Goal: Task Accomplishment & Management: Use online tool/utility

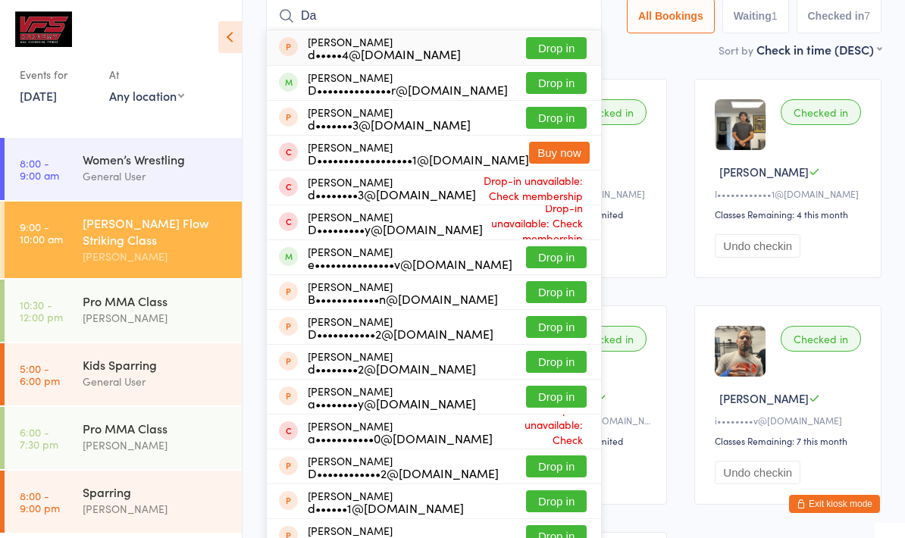
type input "D"
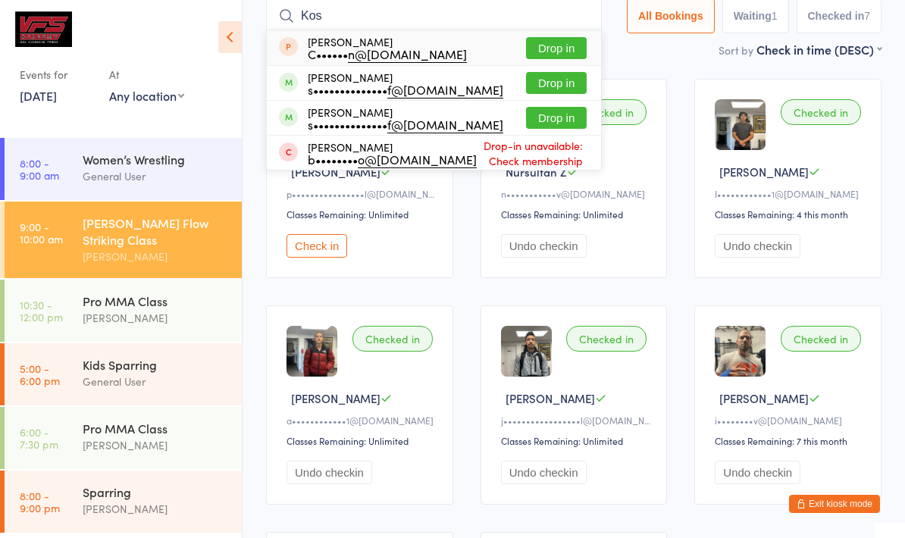
type input "Kos"
click at [533, 121] on button "Drop in" at bounding box center [556, 118] width 61 height 22
click at [531, 80] on div "Waiting to check in [PERSON_NAME] M p•••••••••••••••• l@[DOMAIN_NAME] Classes R…" at bounding box center [574, 405] width 643 height 680
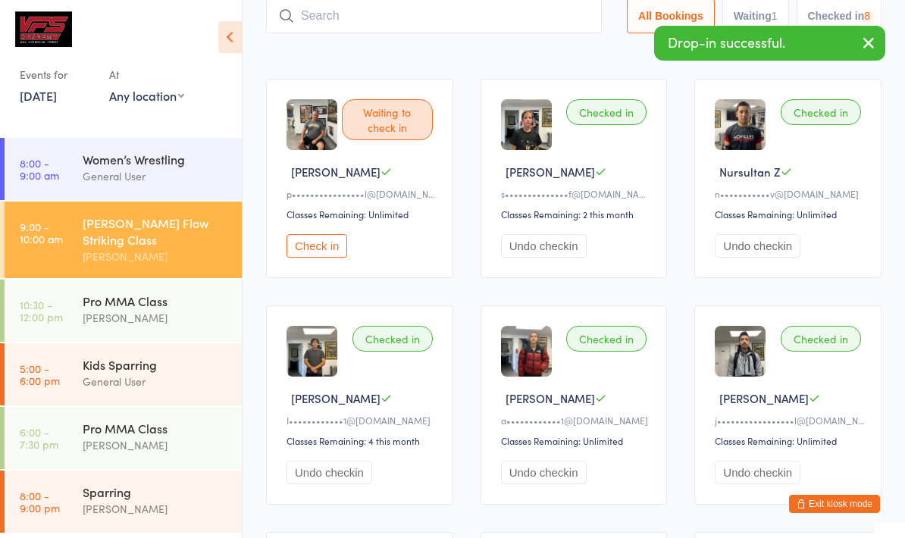
click at [322, 11] on input "search" at bounding box center [434, 15] width 336 height 35
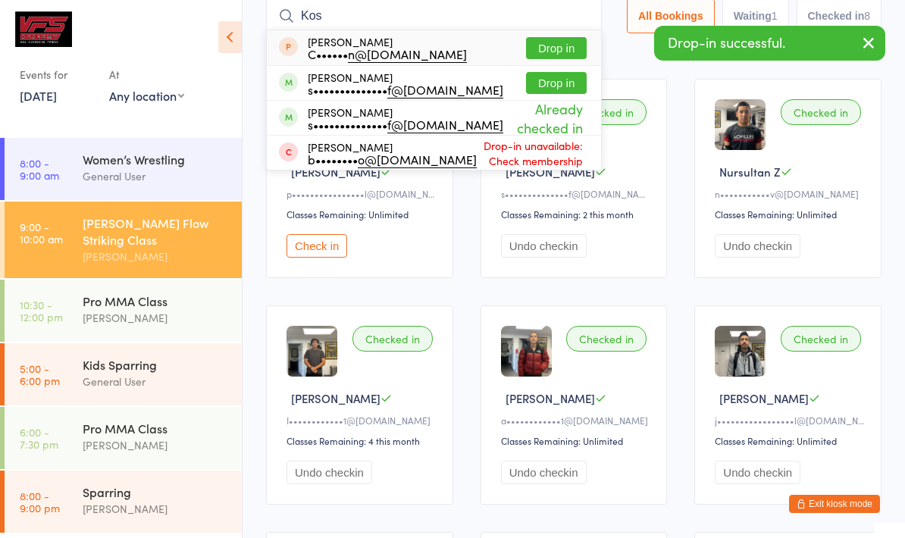
type input "Kos"
click at [532, 86] on button "Drop in" at bounding box center [556, 83] width 61 height 22
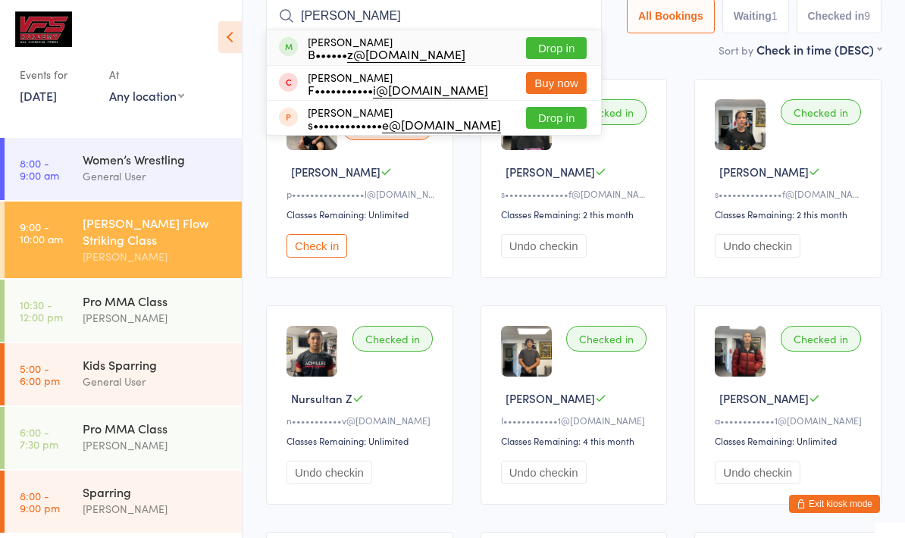
type input "[PERSON_NAME]"
click at [526, 49] on button "Drop in" at bounding box center [556, 48] width 61 height 22
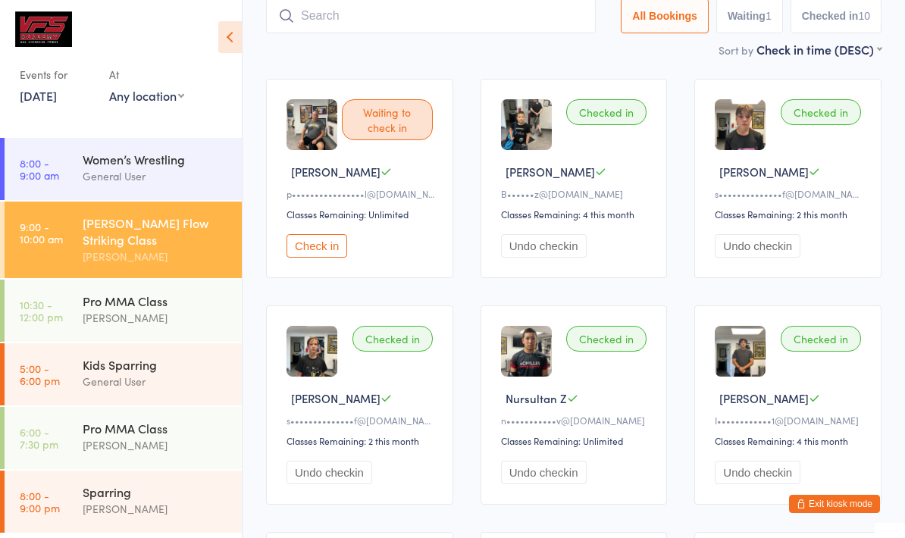
click at [528, 33] on input "search" at bounding box center [431, 15] width 330 height 35
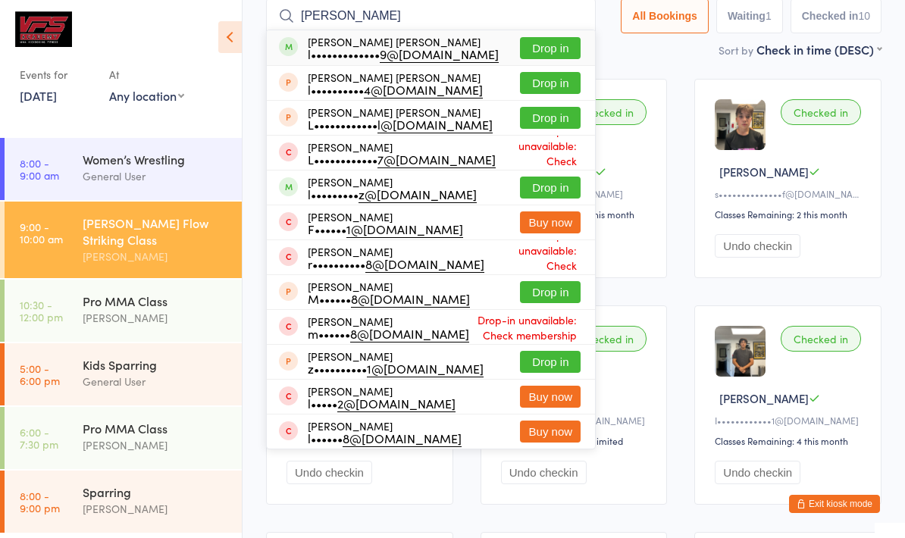
type input "[PERSON_NAME]"
click at [560, 41] on button "Drop in" at bounding box center [550, 48] width 61 height 22
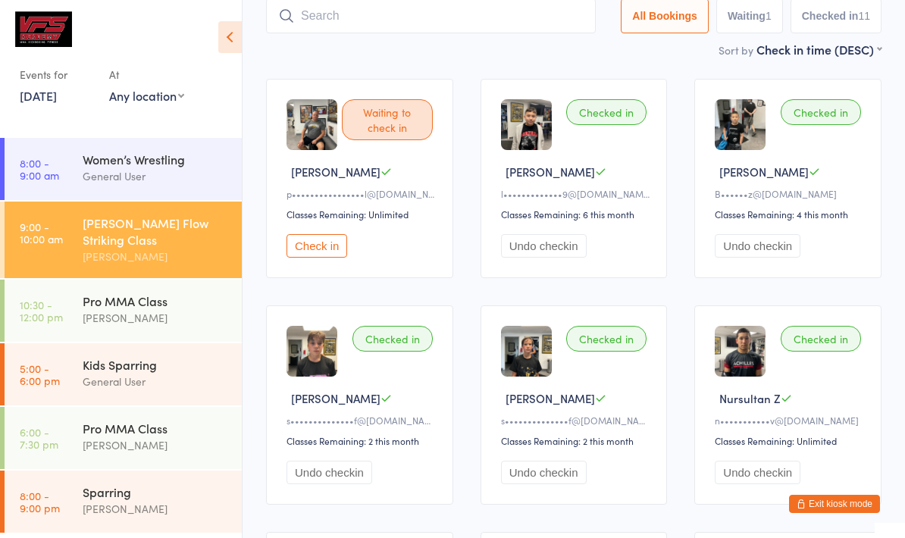
click at [325, 24] on input "search" at bounding box center [431, 15] width 330 height 35
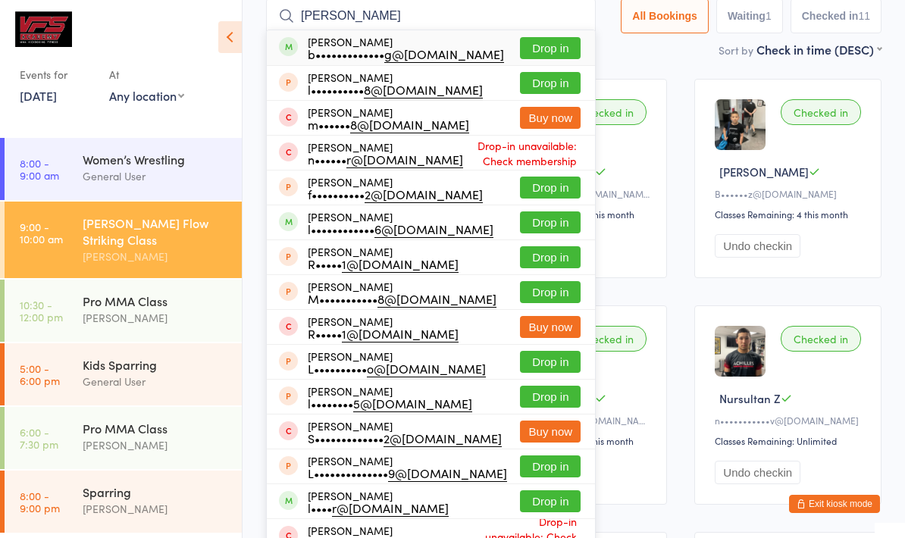
type input "[PERSON_NAME]"
click at [544, 48] on button "Drop in" at bounding box center [550, 48] width 61 height 22
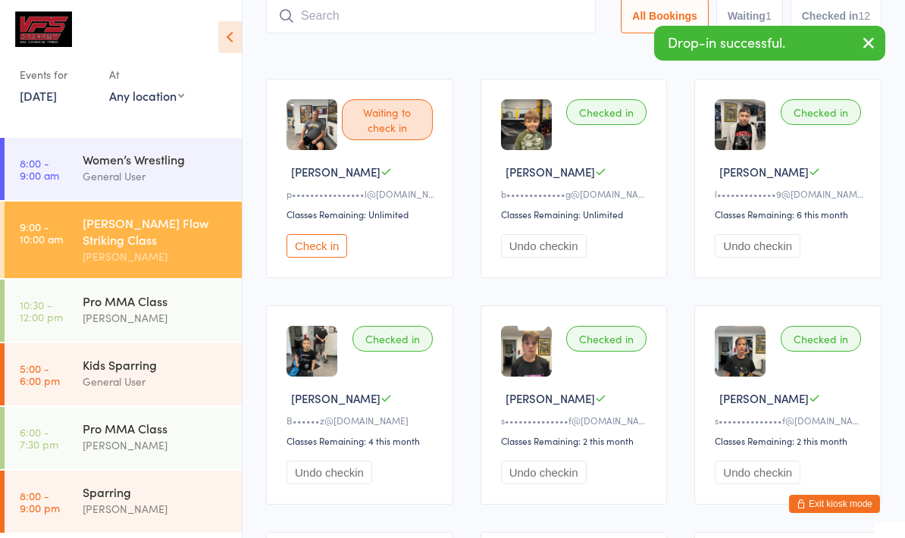
click at [322, 28] on input "search" at bounding box center [431, 15] width 330 height 35
type input "P"
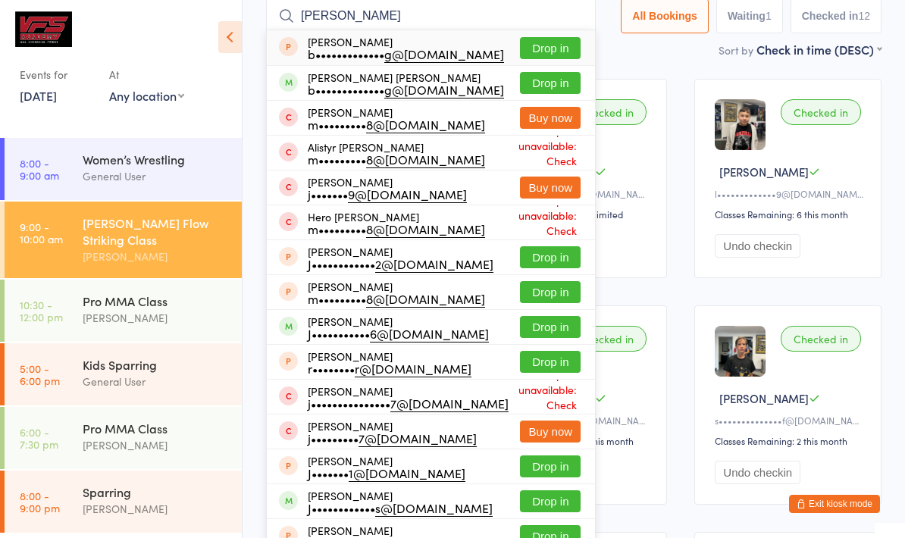
type input "[PERSON_NAME]"
click at [553, 74] on button "Drop in" at bounding box center [550, 83] width 61 height 22
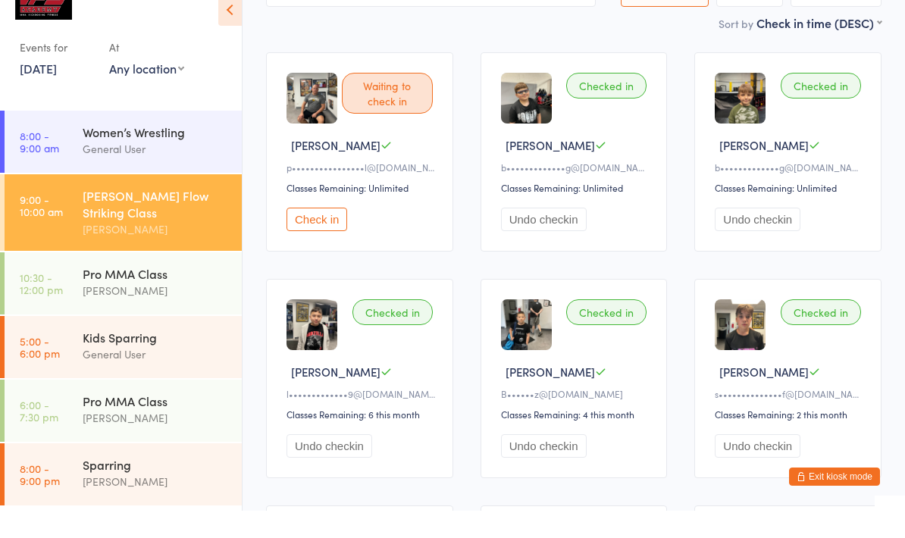
scroll to position [35, 0]
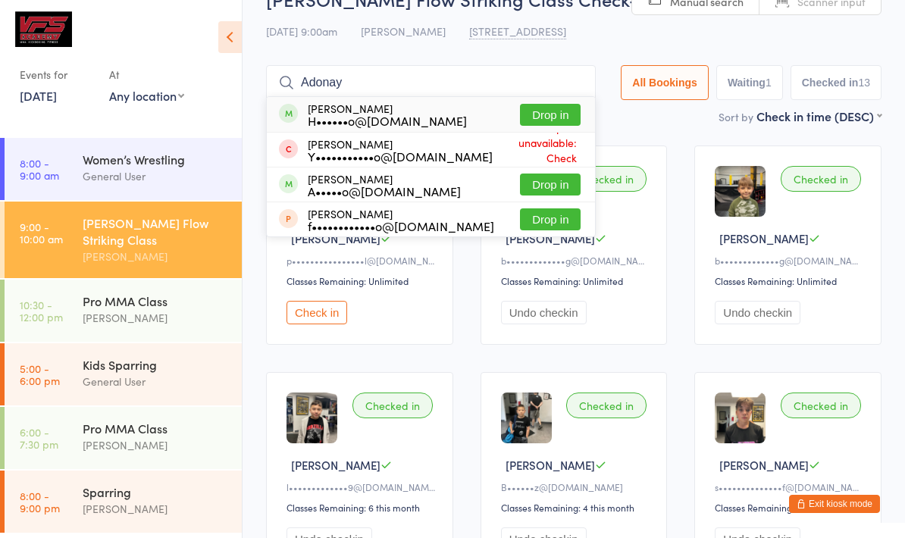
type input "Adonay"
click at [547, 101] on div "[PERSON_NAME] H••••••o@[DOMAIN_NAME] Drop in" at bounding box center [431, 114] width 328 height 35
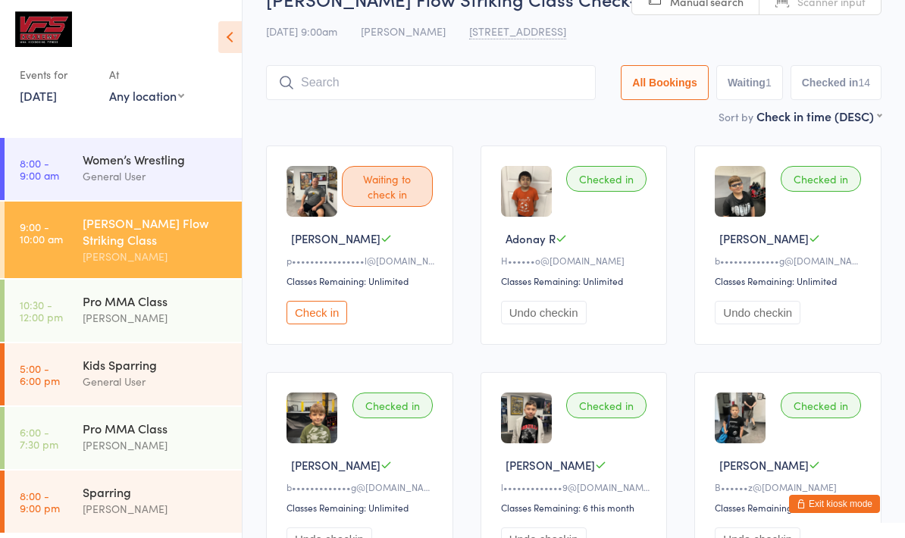
click at [537, 89] on input "search" at bounding box center [431, 82] width 330 height 35
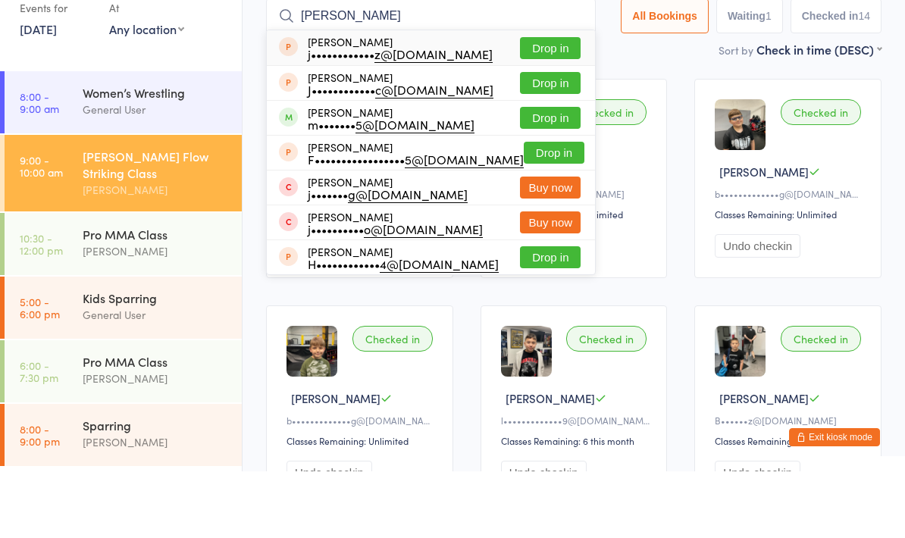
type input "[PERSON_NAME]"
click at [550, 174] on button "Drop in" at bounding box center [550, 185] width 61 height 22
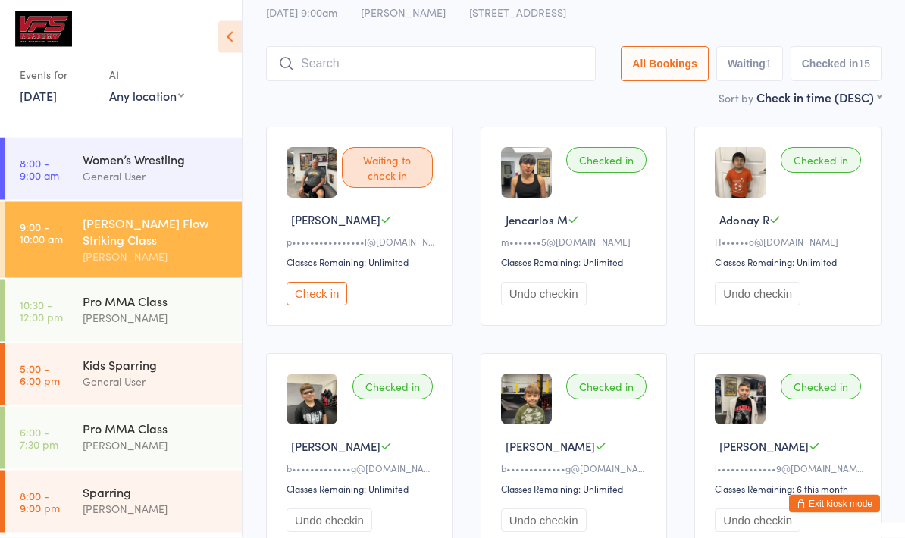
scroll to position [54, 0]
click at [202, 293] on div "Pro MMA Class" at bounding box center [156, 301] width 146 height 17
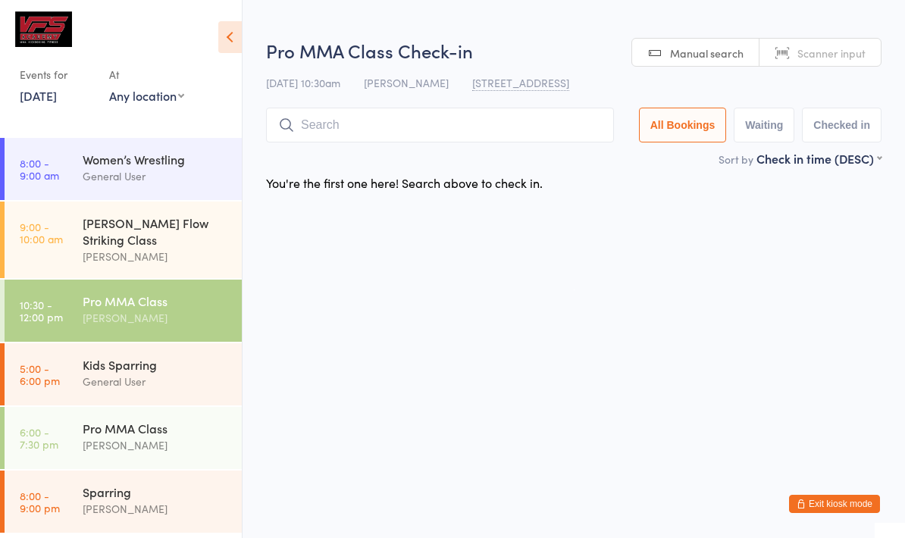
click at [202, 373] on div "General User" at bounding box center [156, 381] width 146 height 17
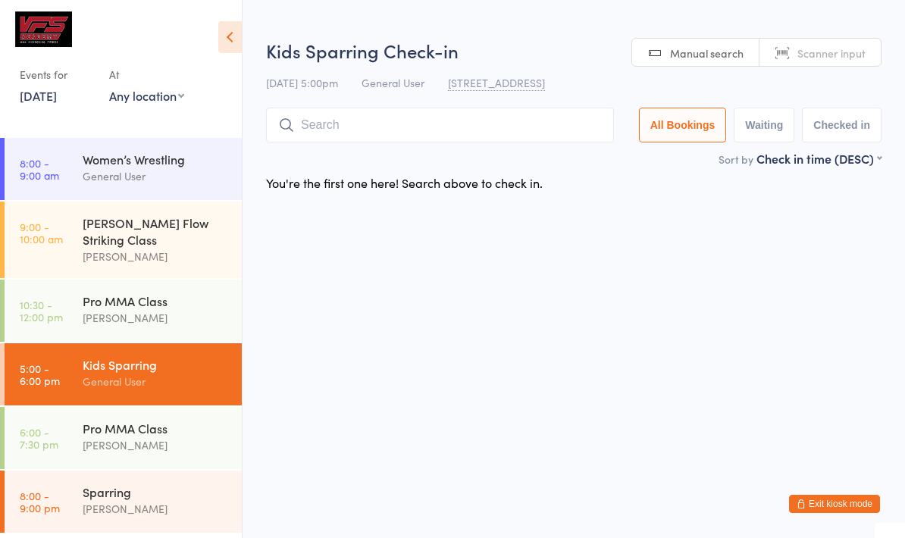
click at [155, 248] on div "[PERSON_NAME]" at bounding box center [156, 256] width 146 height 17
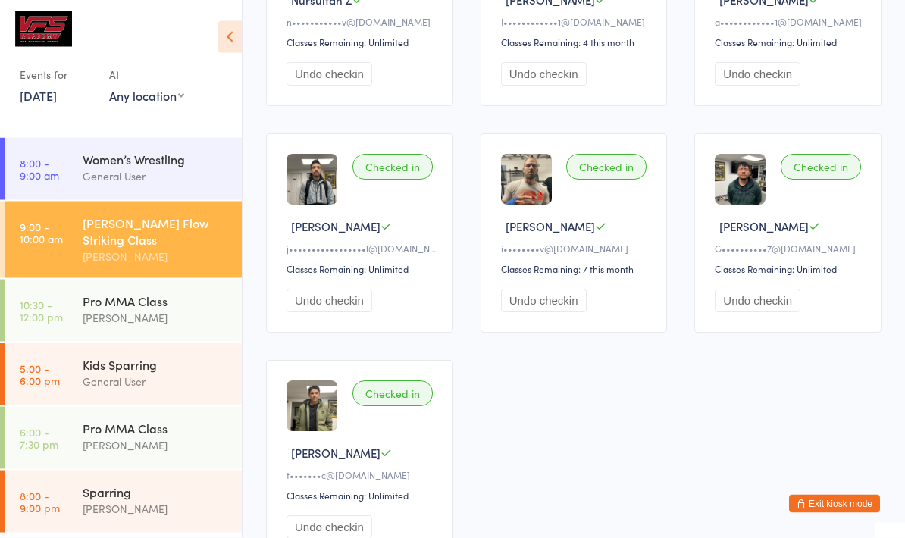
scroll to position [954, 0]
click at [195, 373] on div "General User" at bounding box center [156, 381] width 146 height 17
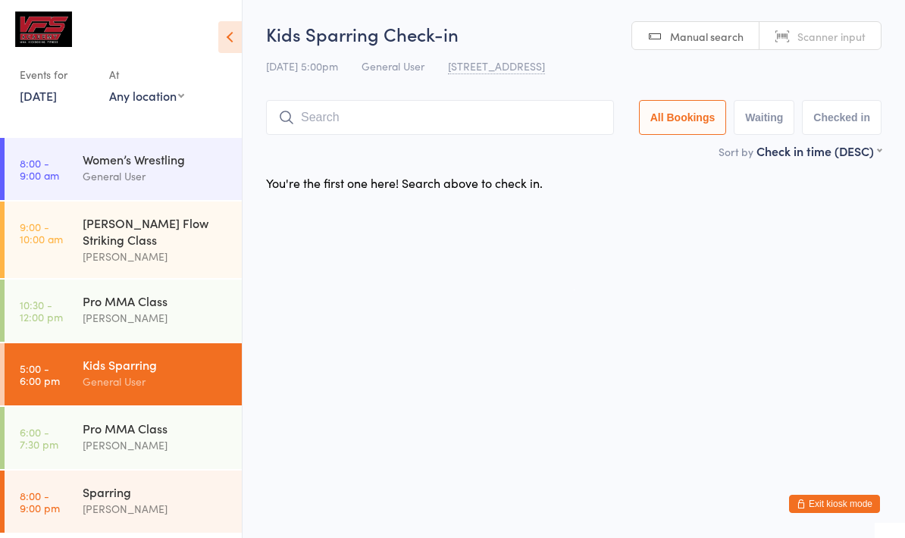
click at [278, 124] on input "search" at bounding box center [440, 117] width 348 height 35
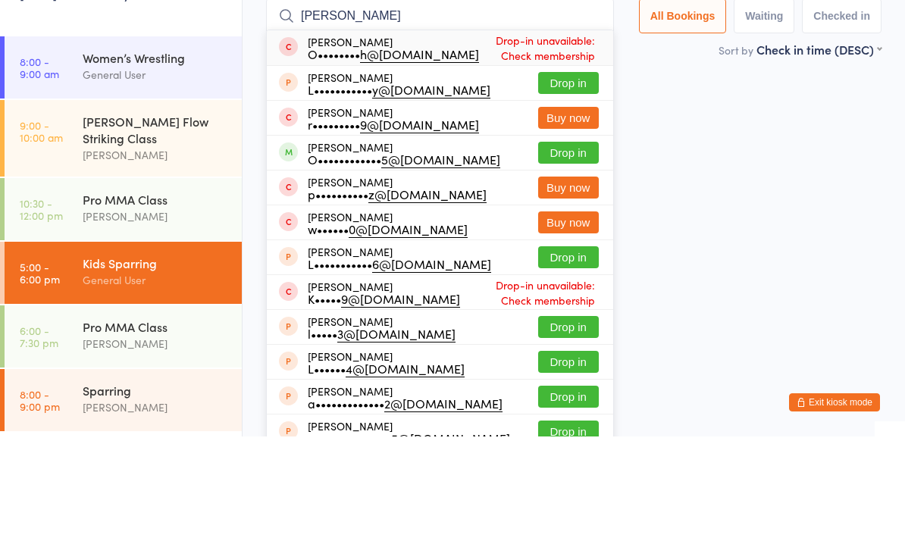
type input "[PERSON_NAME]"
click at [574, 243] on button "Drop in" at bounding box center [568, 254] width 61 height 22
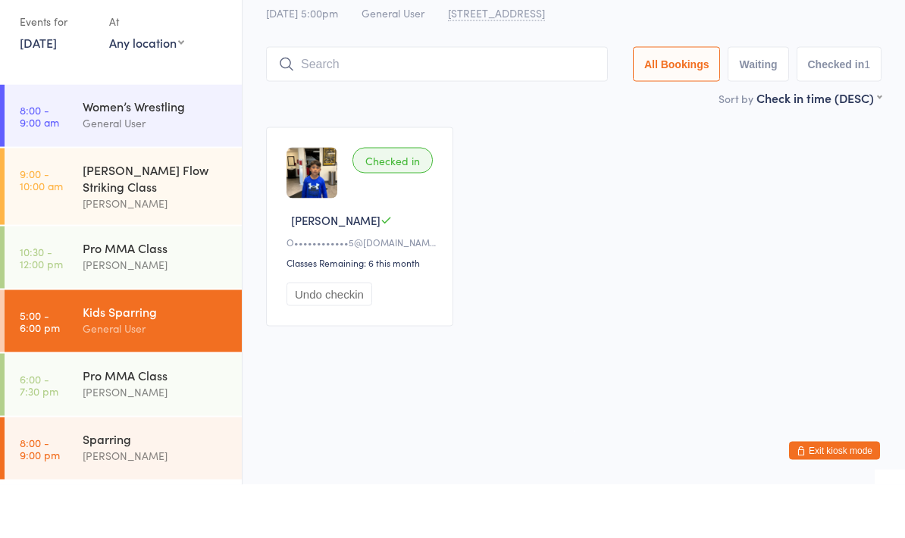
click at [603, 113] on main "Kids Sparring Check-in [DATE] 5:00pm General User [STREET_ADDRESS] Manual searc…" at bounding box center [574, 207] width 616 height 372
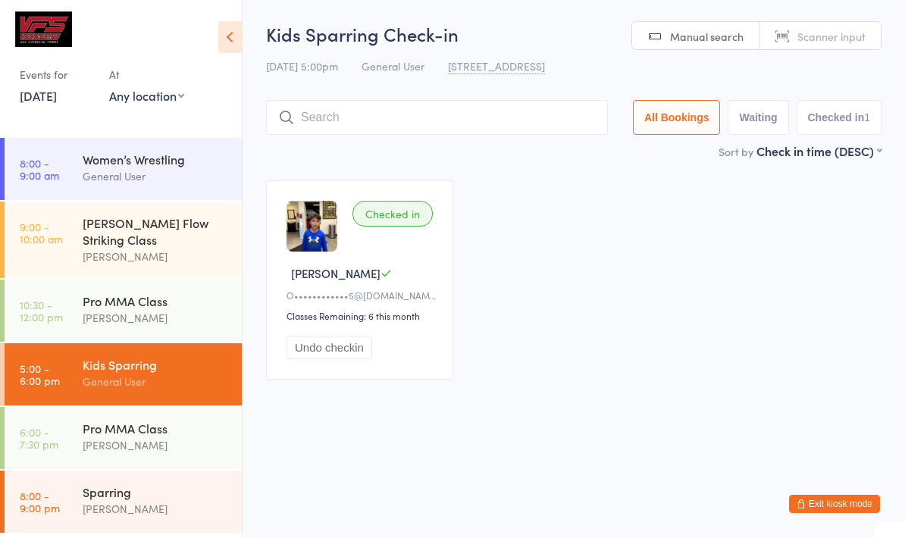
click at [209, 183] on div "General User" at bounding box center [156, 176] width 146 height 17
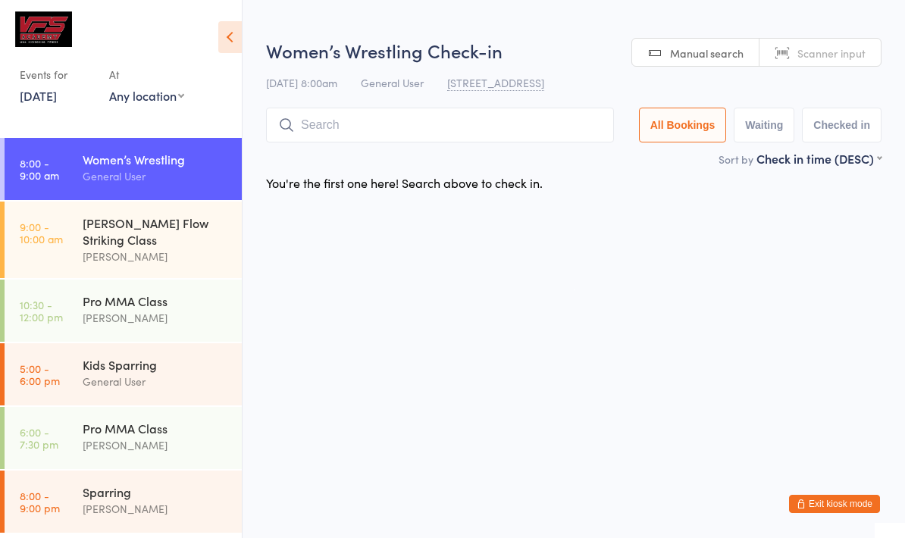
click at [174, 230] on div "[PERSON_NAME] Flow Striking Class" at bounding box center [156, 231] width 146 height 33
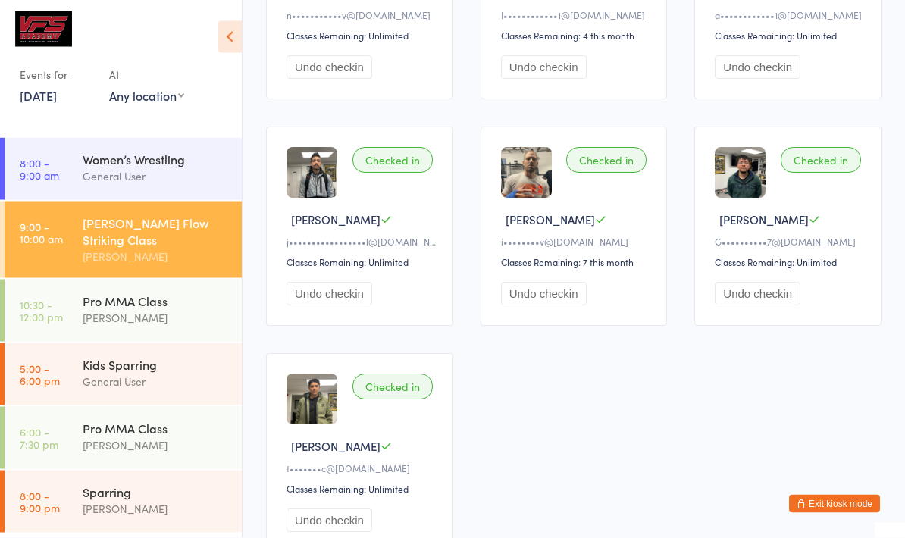
scroll to position [961, 0]
click at [148, 293] on div "Pro MMA Class" at bounding box center [156, 301] width 146 height 17
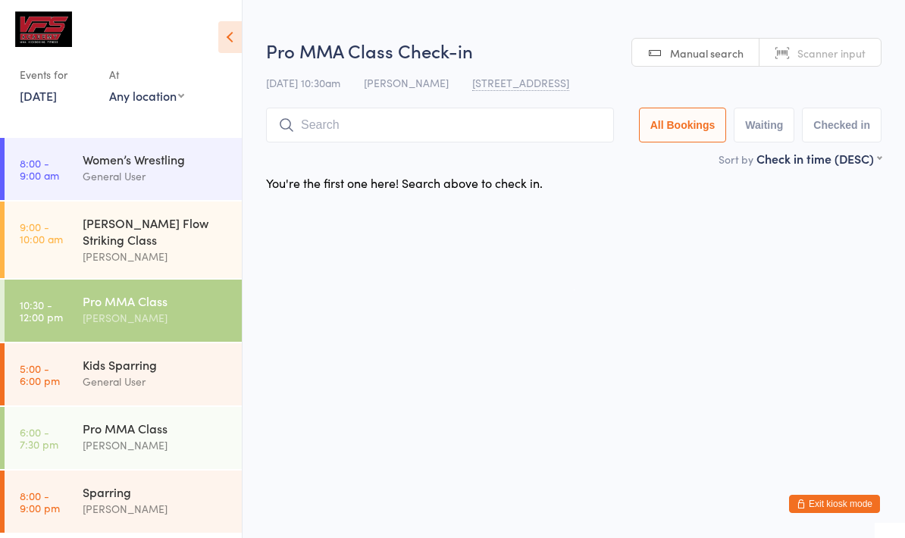
click at [136, 356] on div "Kids Sparring" at bounding box center [156, 364] width 146 height 17
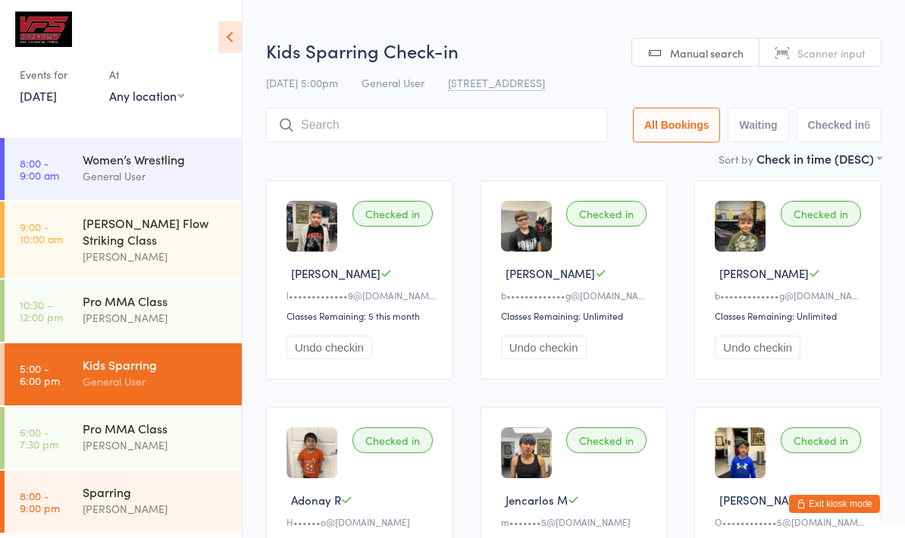
click at [168, 437] on div "[PERSON_NAME]" at bounding box center [156, 445] width 146 height 17
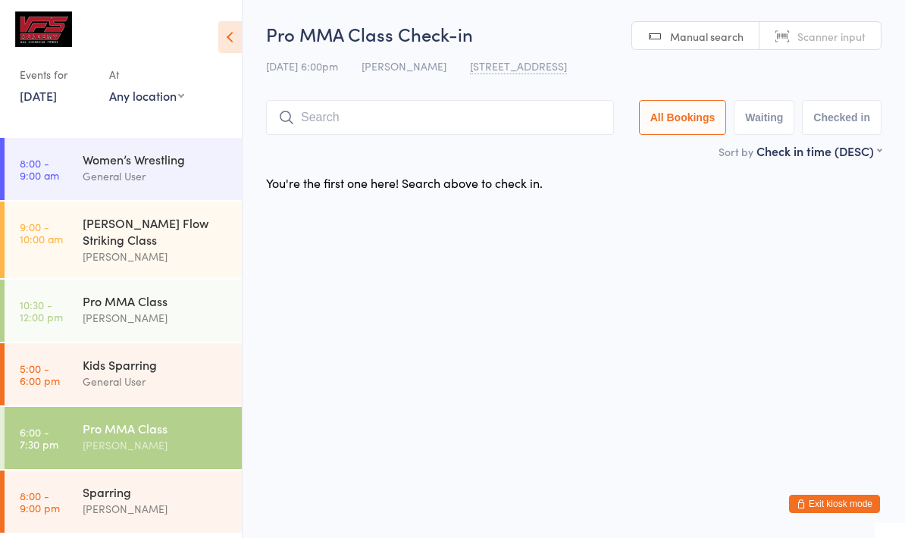
click at [561, 135] on input "search" at bounding box center [440, 117] width 348 height 35
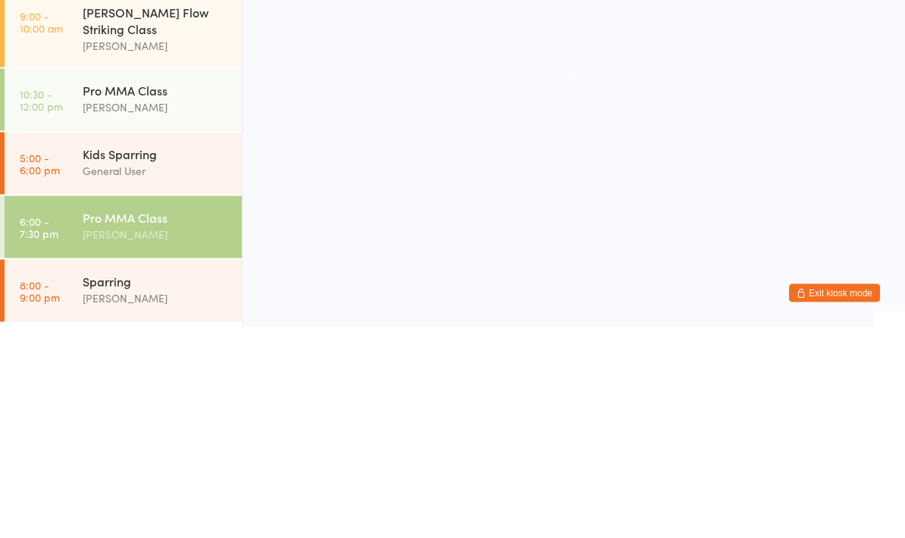
click at [372, 118] on html "You have now entered Kiosk Mode. Members will be able to check themselves in us…" at bounding box center [452, 269] width 905 height 538
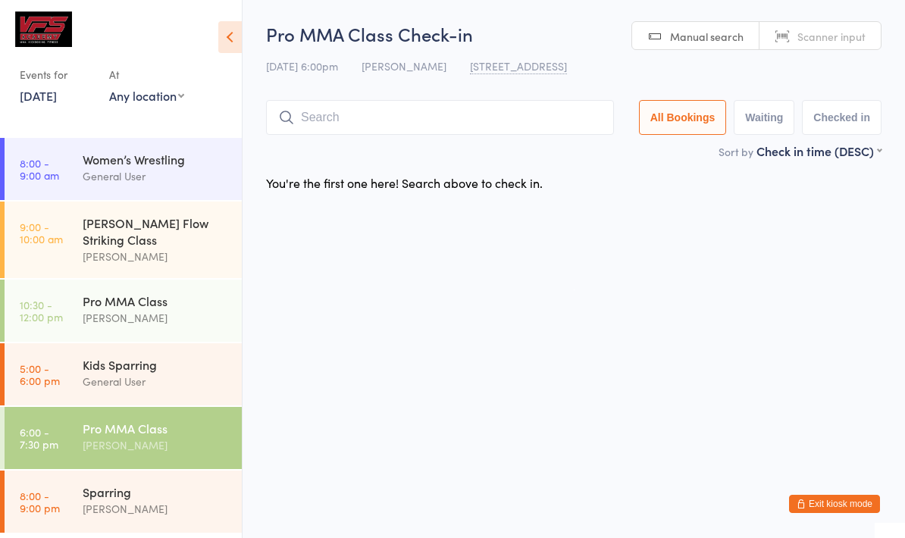
click at [436, 114] on input "search" at bounding box center [440, 117] width 348 height 35
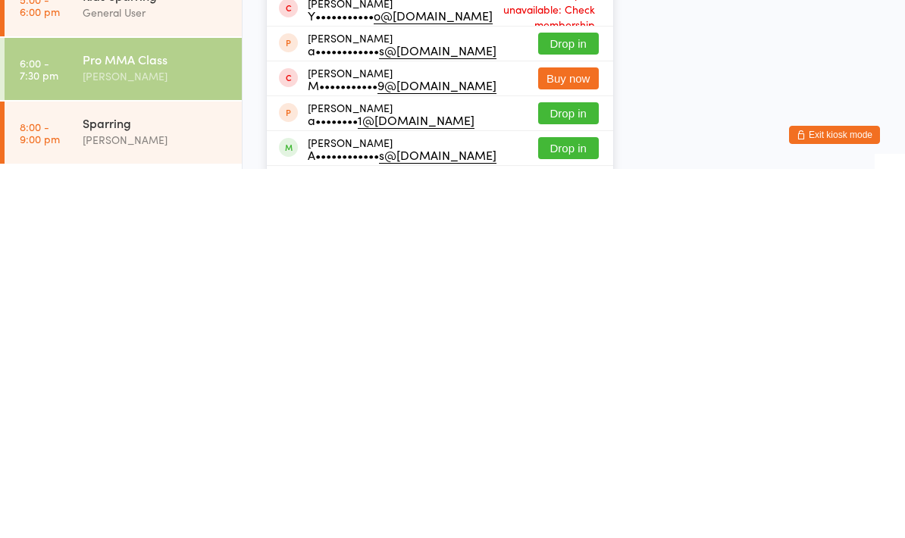
scroll to position [23, 0]
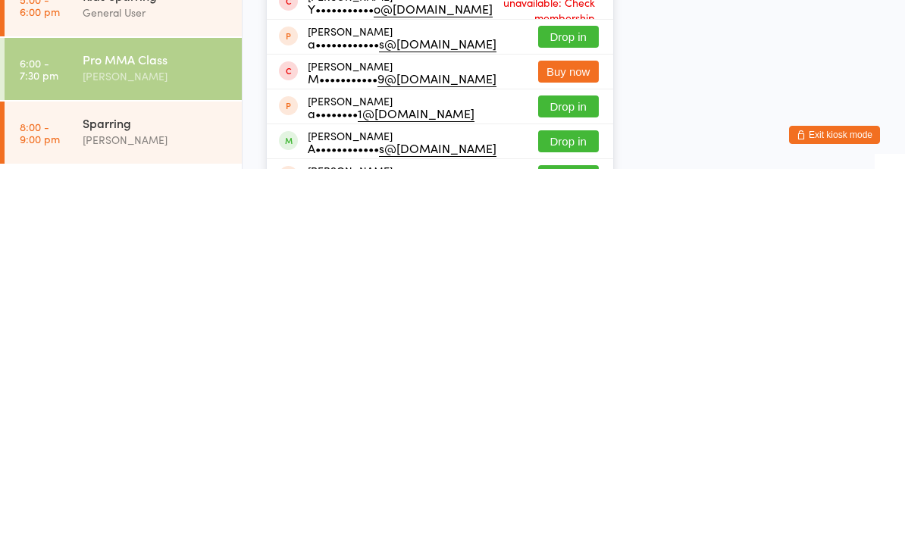
type input "Adr"
click at [578, 500] on button "Drop in" at bounding box center [568, 511] width 61 height 22
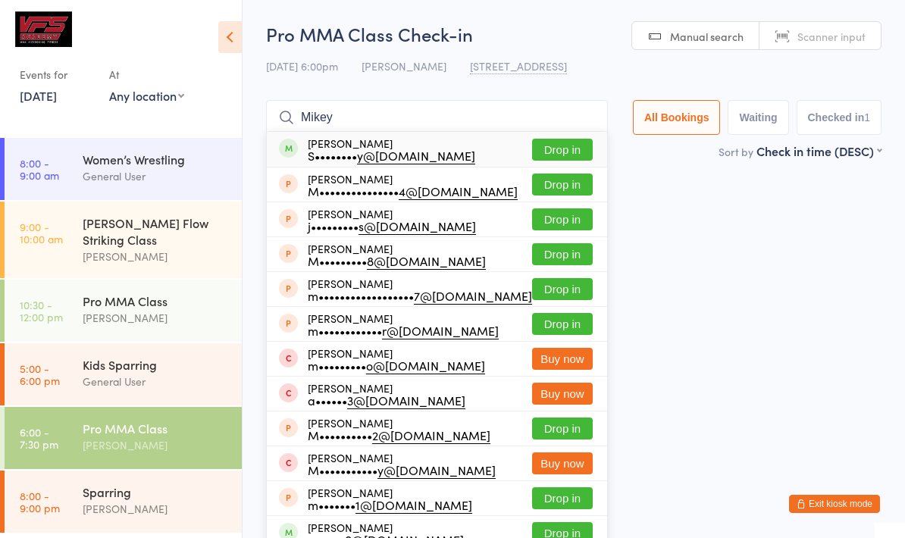
type input "Mikey"
click at [550, 146] on button "Drop in" at bounding box center [562, 150] width 61 height 22
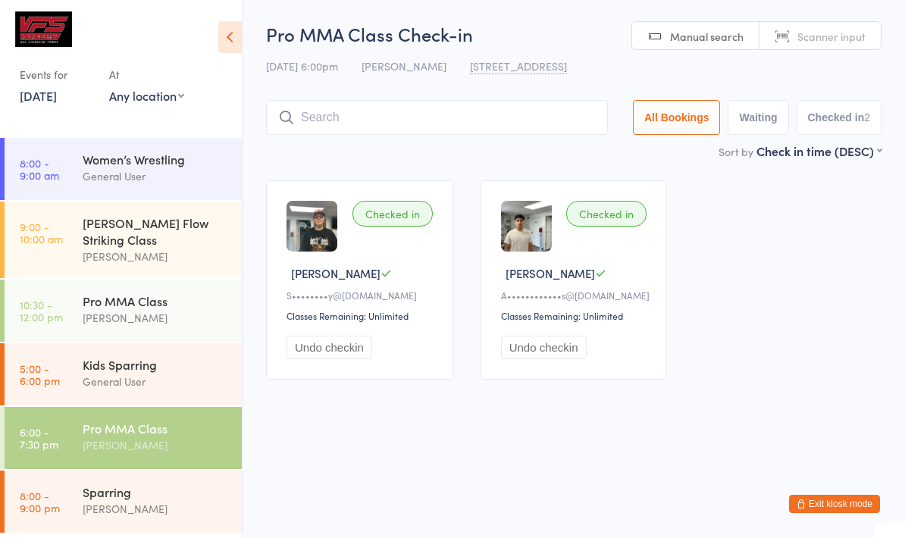
click at [529, 134] on input "search" at bounding box center [437, 117] width 342 height 35
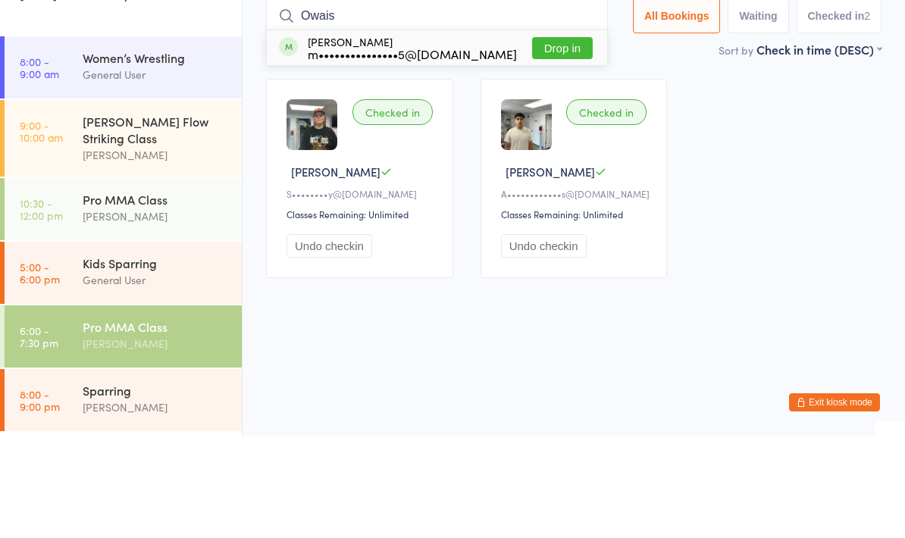
type input "Owais"
click at [548, 139] on button "Drop in" at bounding box center [562, 150] width 61 height 22
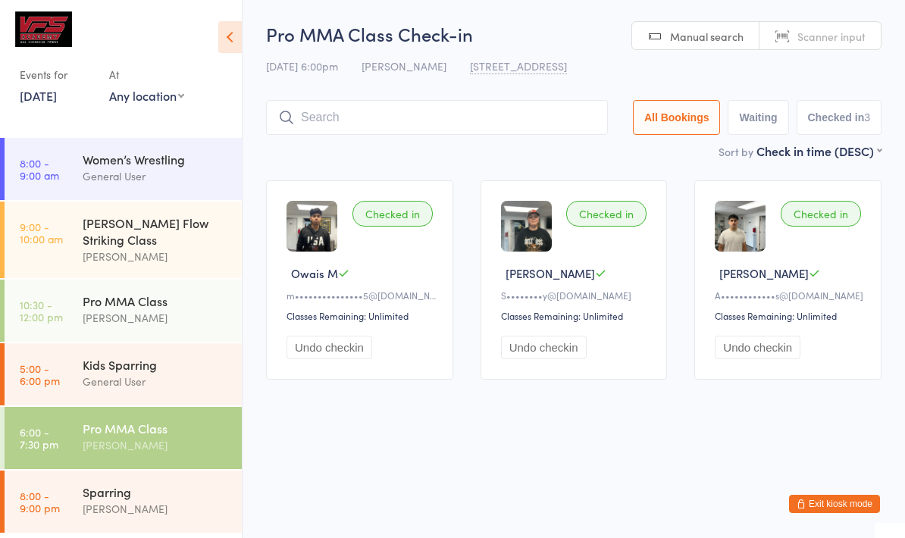
click at [362, 103] on input "search" at bounding box center [437, 117] width 342 height 35
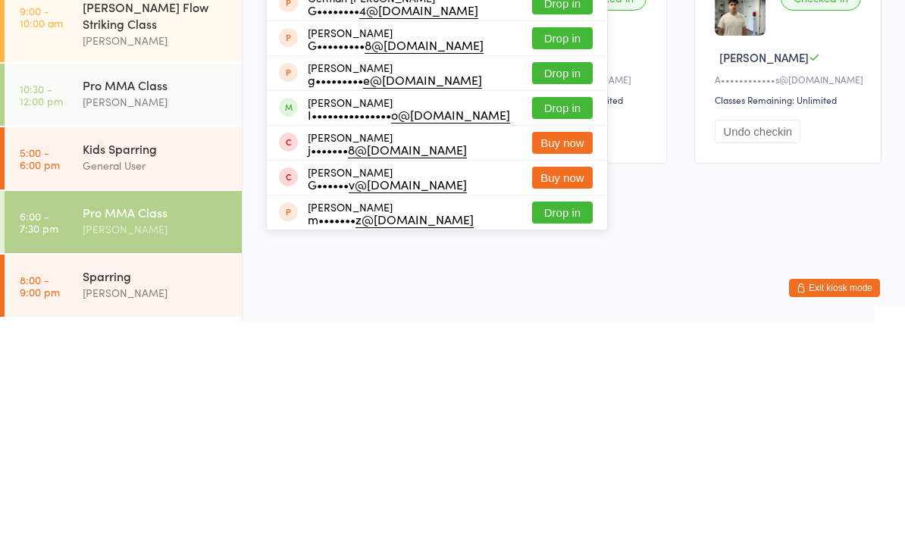
type input "Ger"
click at [554, 313] on button "Drop in" at bounding box center [562, 324] width 61 height 22
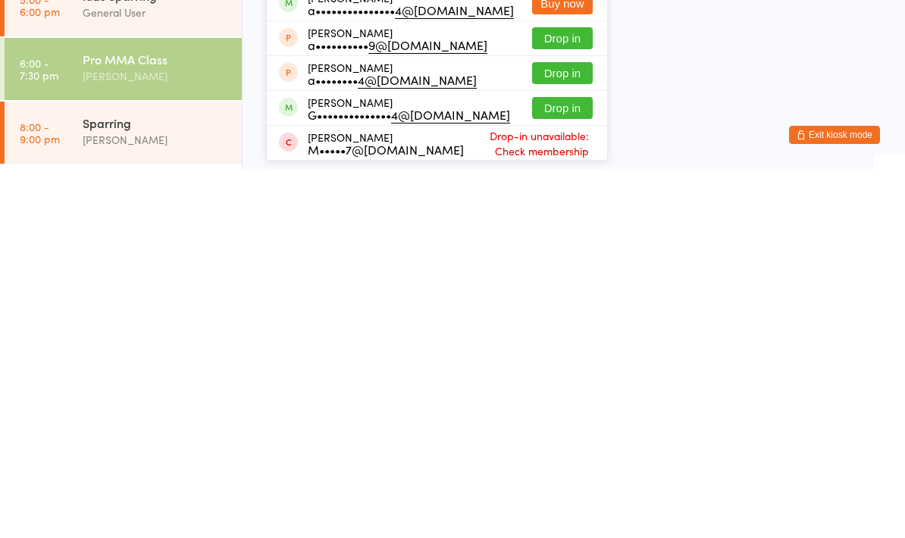
scroll to position [129, 0]
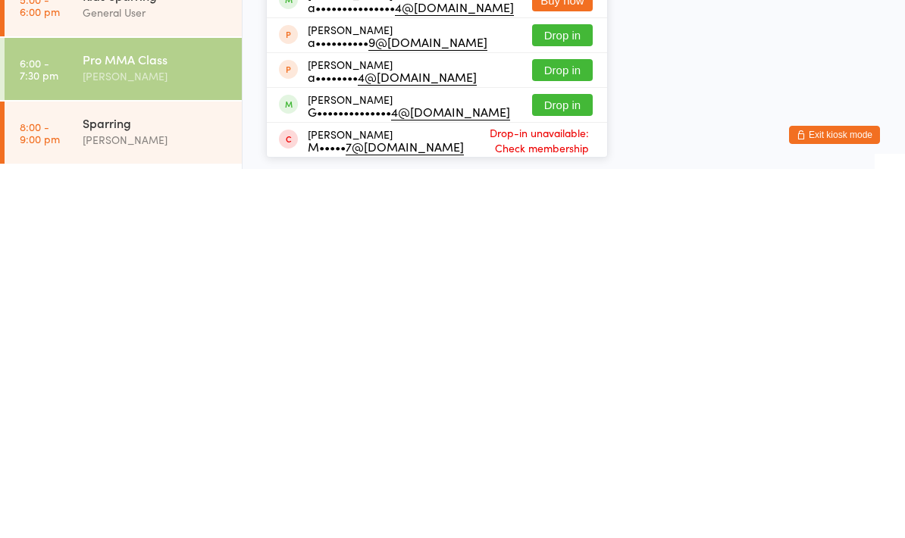
type input "Anth"
click at [553, 463] on button "Drop in" at bounding box center [562, 474] width 61 height 22
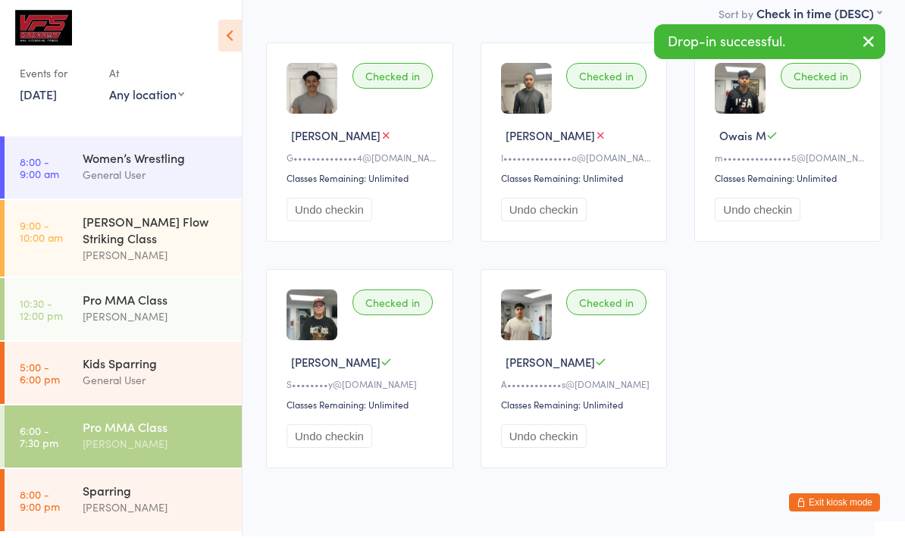
scroll to position [0, 0]
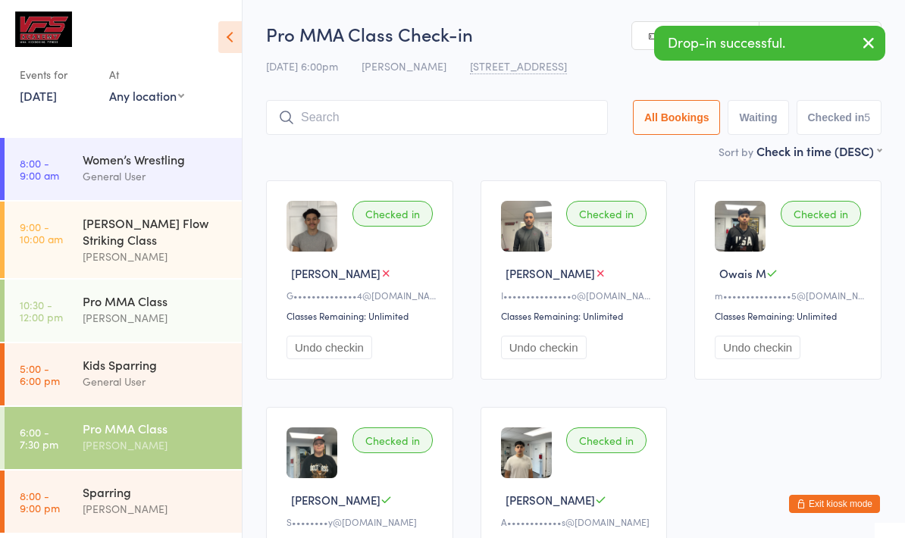
click at [189, 484] on div "Sparring" at bounding box center [156, 492] width 146 height 17
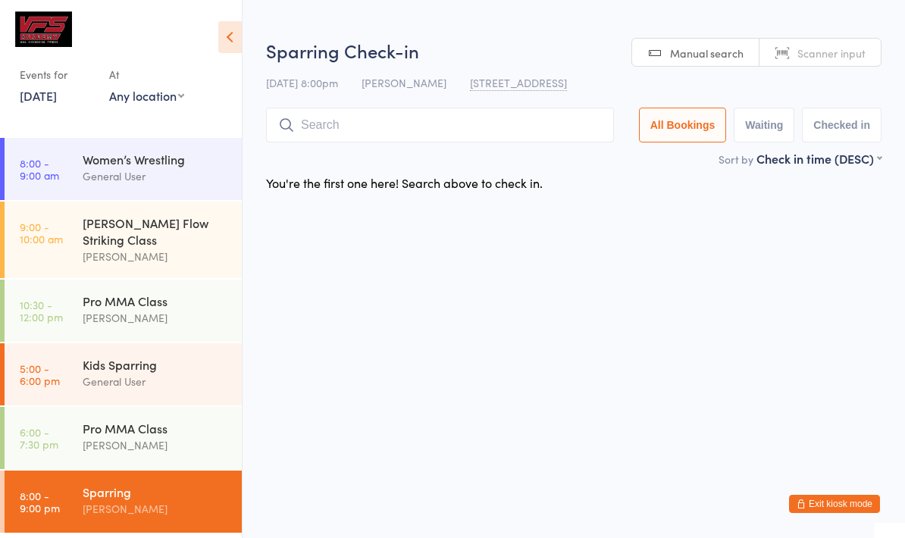
click at [173, 422] on div "Pro MMA Class" at bounding box center [156, 428] width 146 height 17
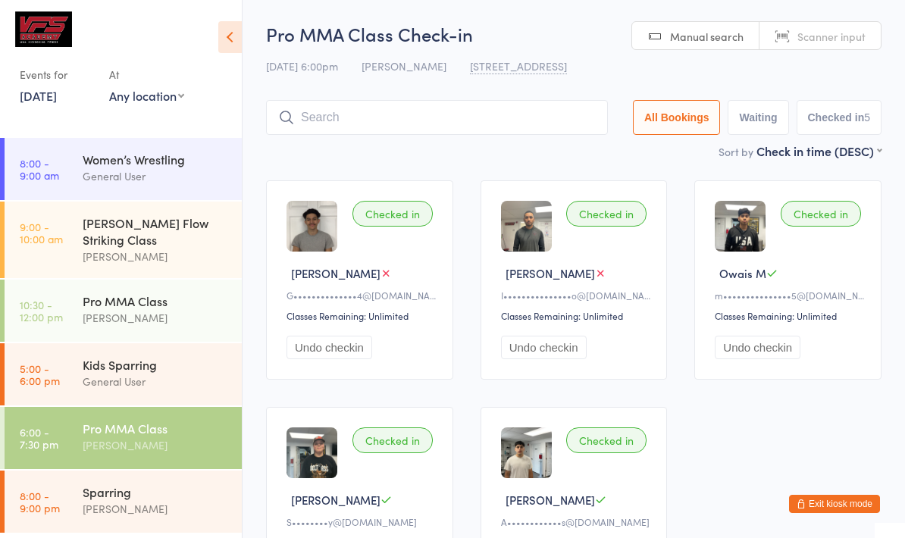
click at [490, 130] on input "search" at bounding box center [437, 117] width 342 height 35
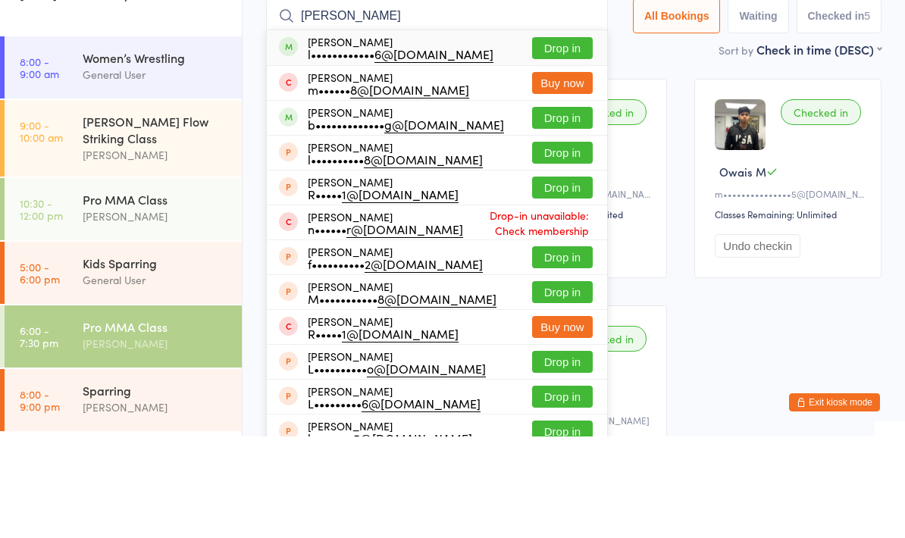
type input "[PERSON_NAME]"
click at [559, 139] on button "Drop in" at bounding box center [562, 150] width 61 height 22
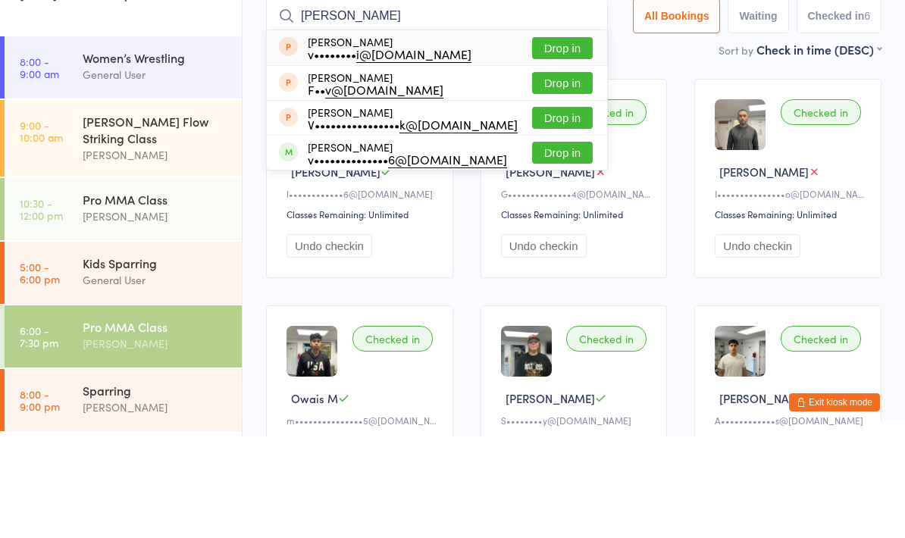
type input "[PERSON_NAME]"
click at [459, 255] on div "v•••••••••••••• 6@[DOMAIN_NAME]" at bounding box center [407, 261] width 199 height 12
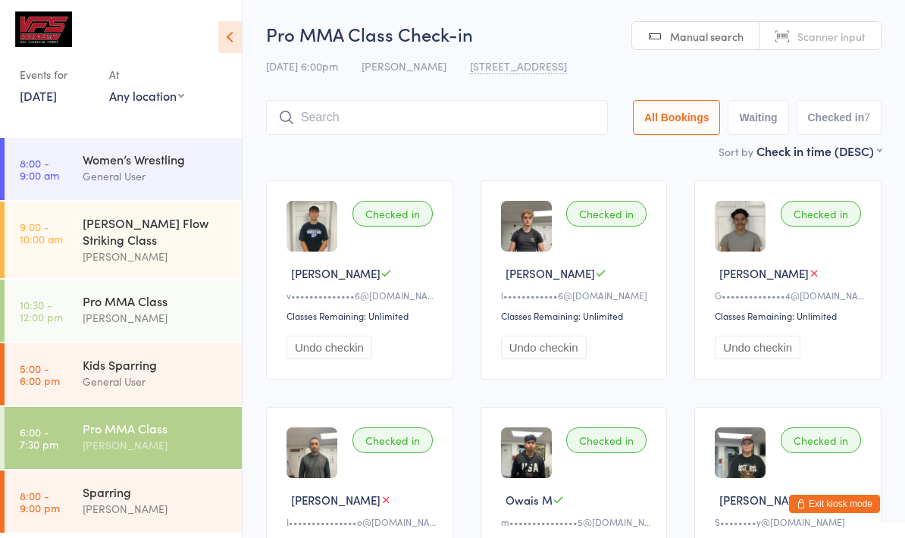
click at [159, 538] on html "You have now entered Kiosk Mode. Members will be able to check themselves in us…" at bounding box center [452, 269] width 905 height 538
click at [198, 484] on div "Sparring" at bounding box center [156, 492] width 146 height 17
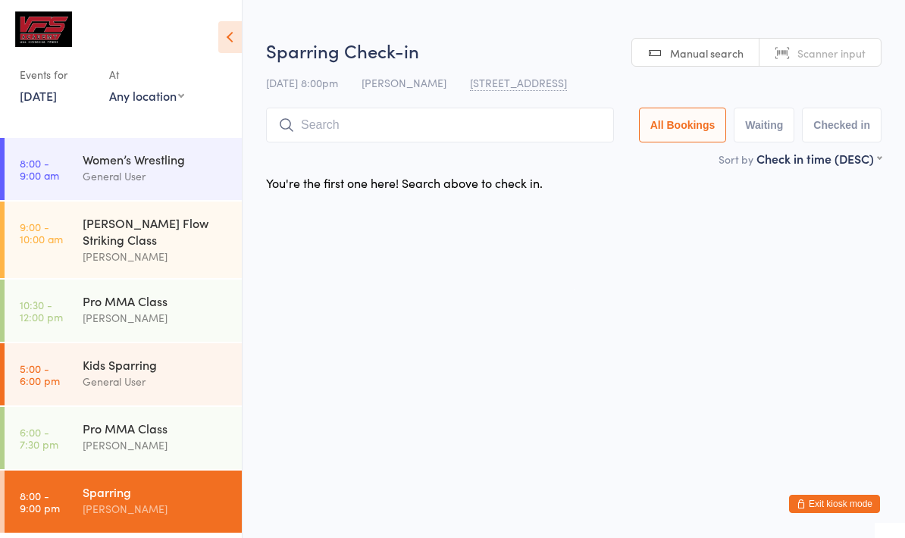
click at [229, 45] on icon at bounding box center [230, 37] width 24 height 32
